Goal: Use online tool/utility: Utilize a website feature to perform a specific function

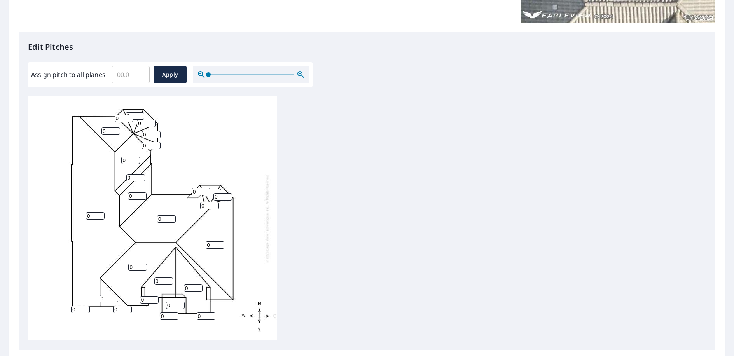
scroll to position [194, 0]
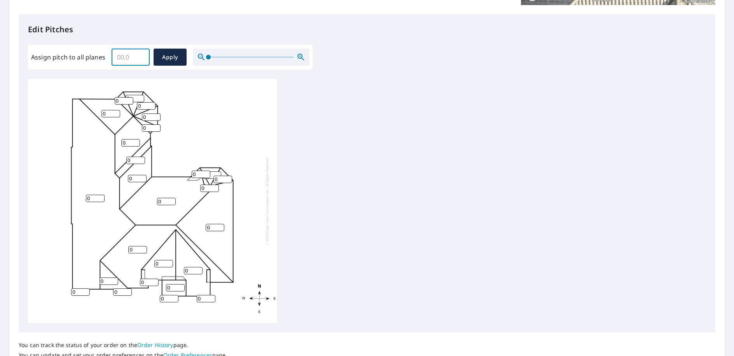
click at [127, 58] on input "Assign pitch to all planes" at bounding box center [131, 57] width 38 height 22
type input "5"
click at [173, 56] on span "Apply" at bounding box center [170, 57] width 21 height 10
type input "5"
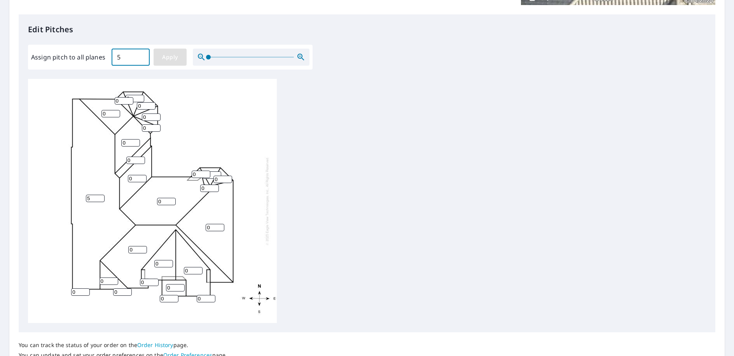
type input "5"
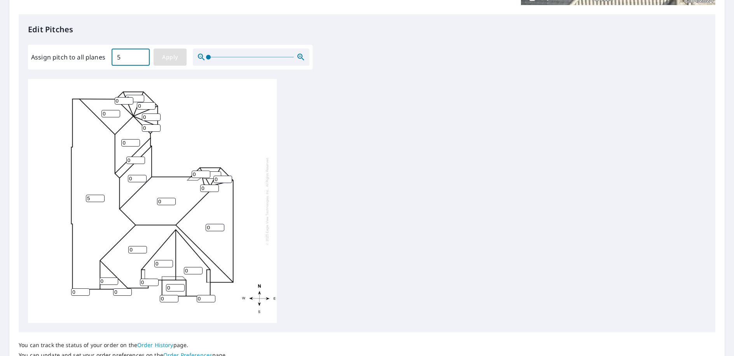
type input "5"
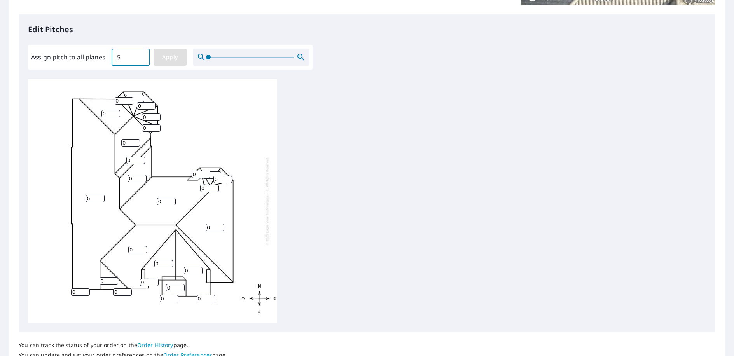
type input "5"
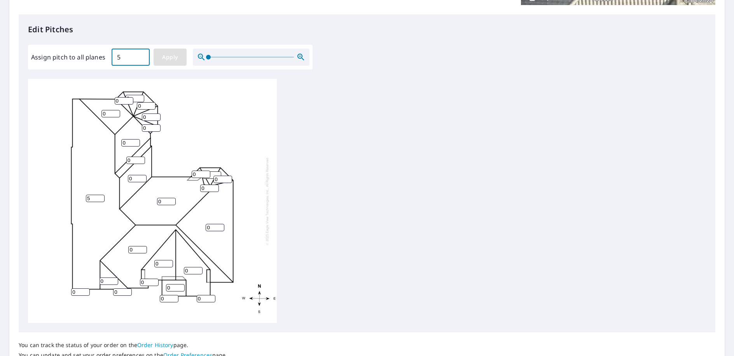
type input "5"
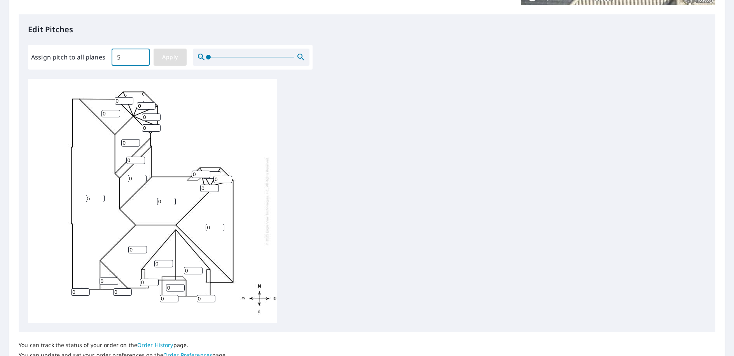
type input "5"
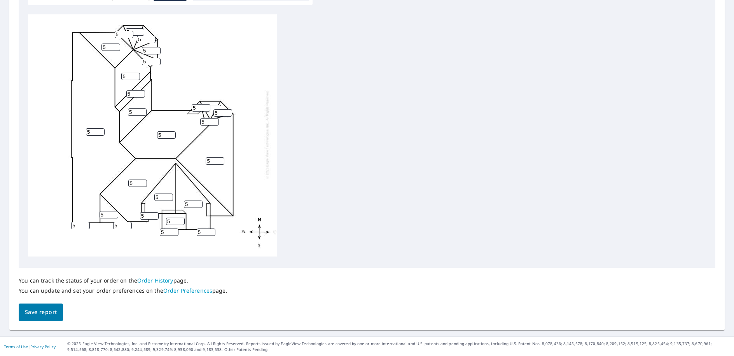
click at [51, 312] on span "Save report" at bounding box center [41, 312] width 32 height 10
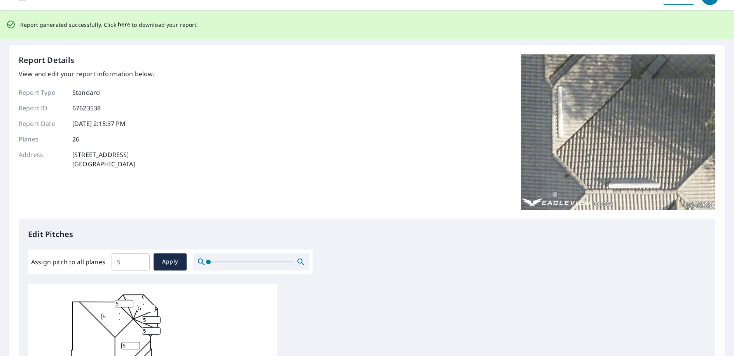
scroll to position [0, 0]
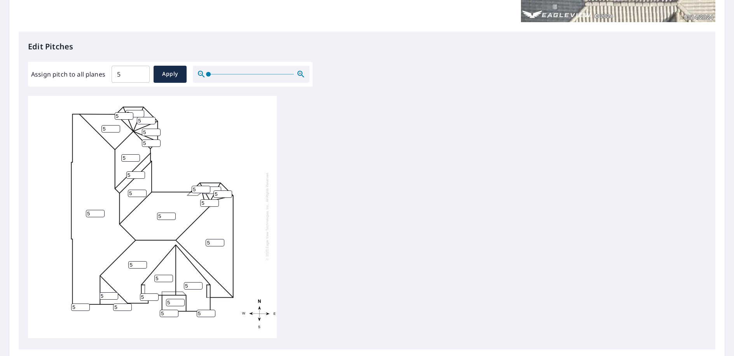
scroll to position [233, 0]
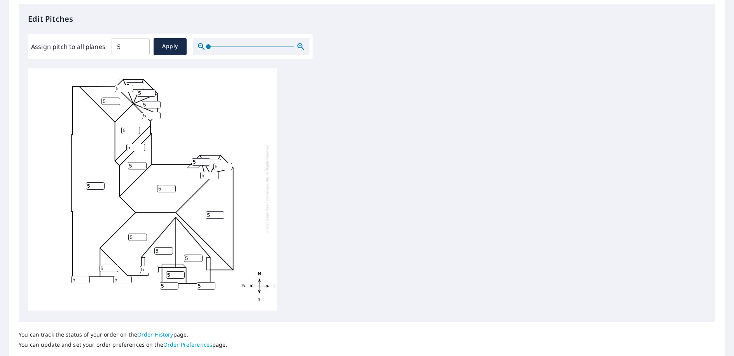
click at [626, 185] on div "5 5 5 5 5 5 5 5 5 5 5 5 5 5 5 5 5 5 5 5 5 5 5 5 5 5" at bounding box center [367, 190] width 678 height 244
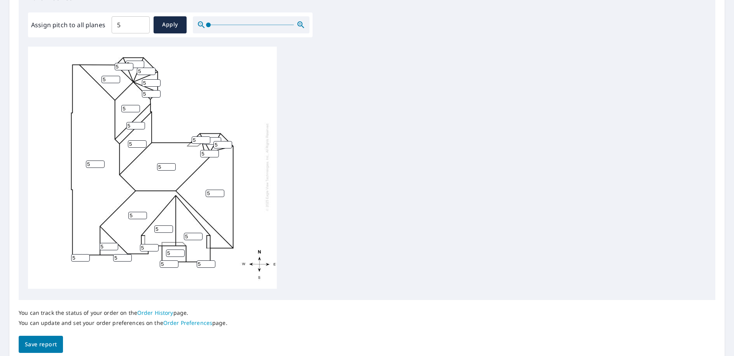
scroll to position [287, 0]
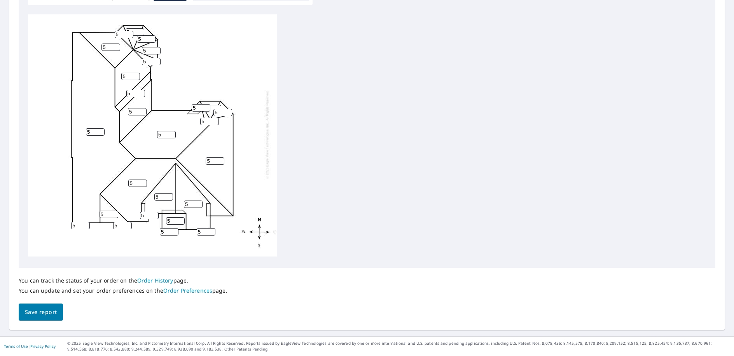
click at [50, 310] on span "Save report" at bounding box center [41, 312] width 32 height 10
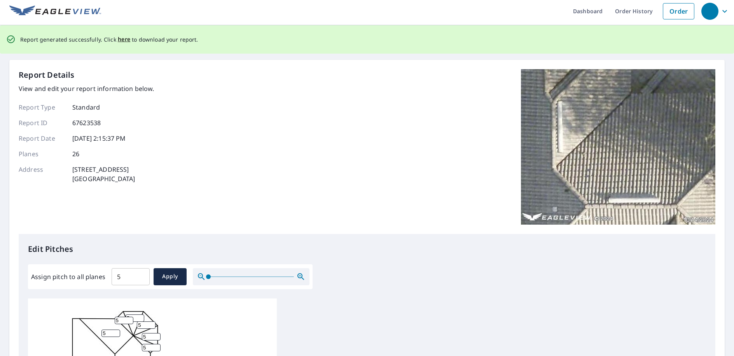
scroll to position [0, 0]
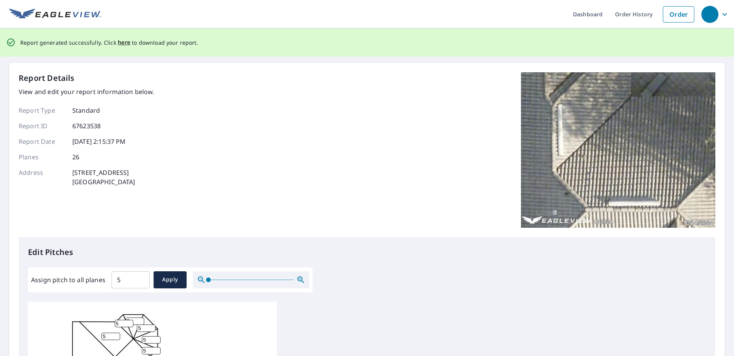
drag, startPoint x: 123, startPoint y: 42, endPoint x: 112, endPoint y: 48, distance: 12.7
click at [123, 42] on span "here" at bounding box center [124, 43] width 13 height 10
